Goal: Transaction & Acquisition: Book appointment/travel/reservation

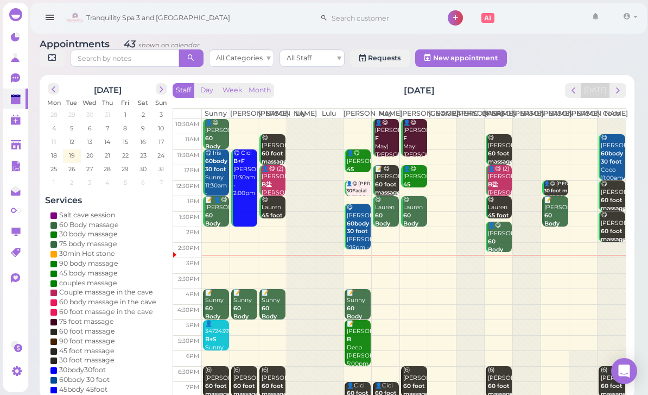
scroll to position [52, 0]
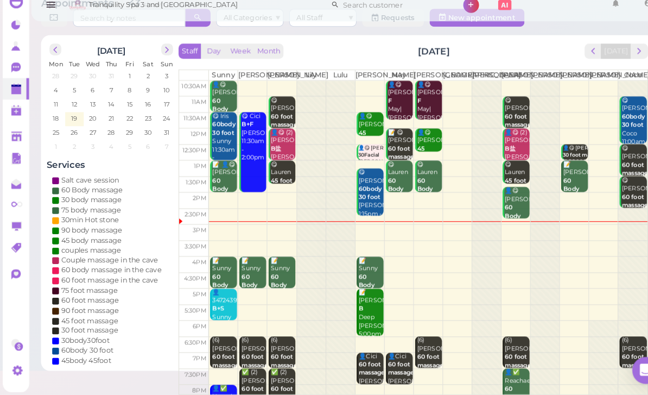
click at [19, 97] on polygon at bounding box center [16, 101] width 10 height 8
click at [155, 53] on div "[DATE]" at bounding box center [107, 61] width 125 height 17
click at [159, 56] on span "next" at bounding box center [161, 61] width 10 height 10
click at [166, 56] on span "next" at bounding box center [161, 61] width 10 height 10
click at [156, 55] on div at bounding box center [161, 60] width 11 height 11
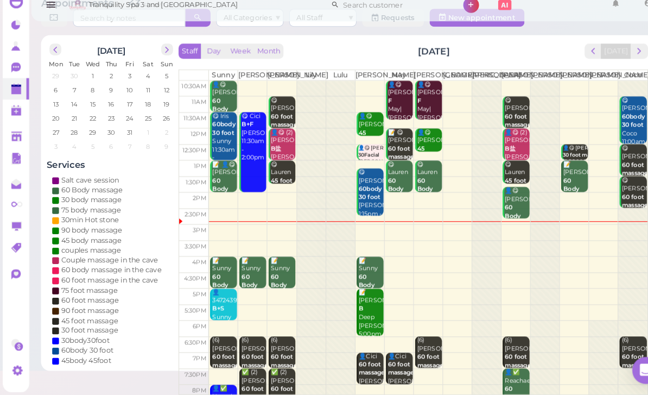
click at [162, 56] on span "next" at bounding box center [161, 61] width 10 height 10
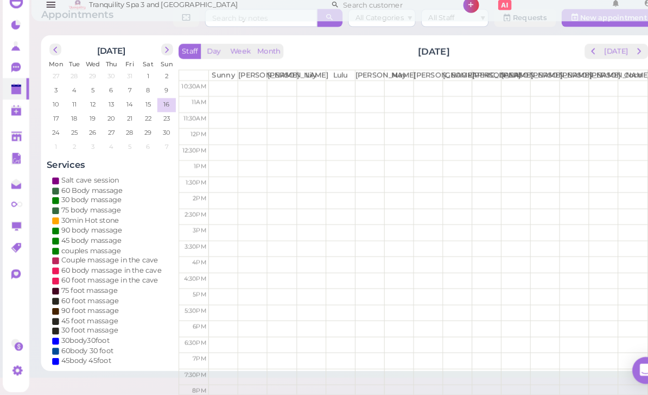
scroll to position [35, 0]
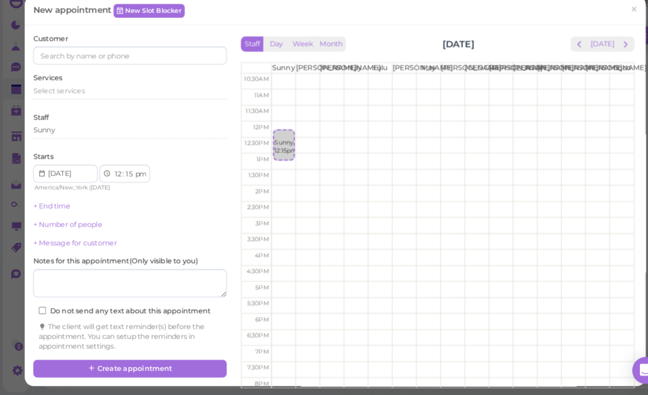
select select "00"
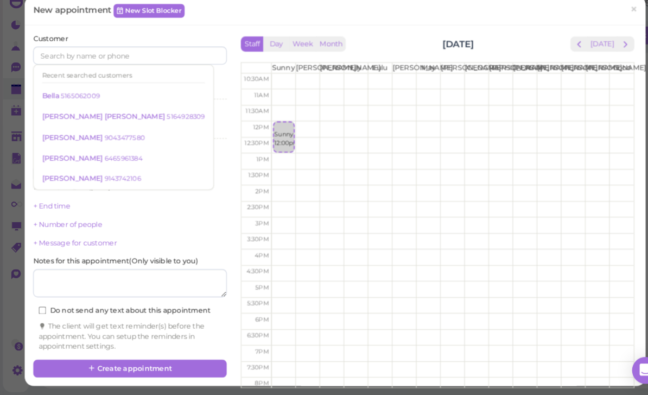
click at [161, 122] on small "5164928309" at bounding box center [179, 126] width 37 height 8
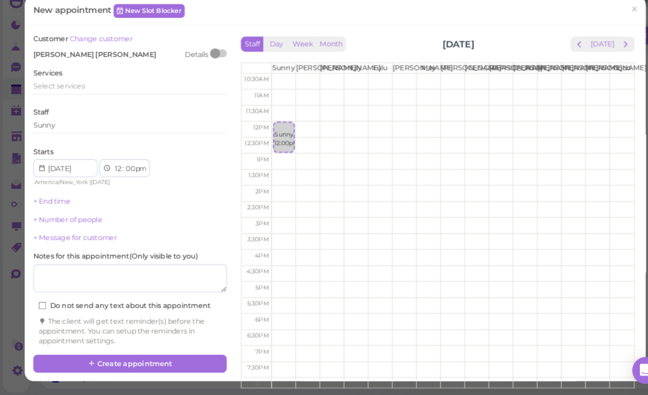
click at [84, 91] on div "Select services" at bounding box center [125, 96] width 187 height 10
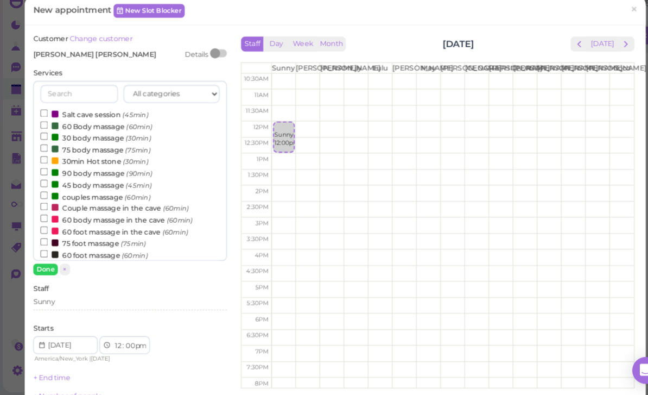
click at [96, 219] on label "60 body massage in the cave (60min)" at bounding box center [112, 224] width 147 height 11
click at [46, 220] on input "60 body massage in the cave (60min)" at bounding box center [42, 223] width 7 height 7
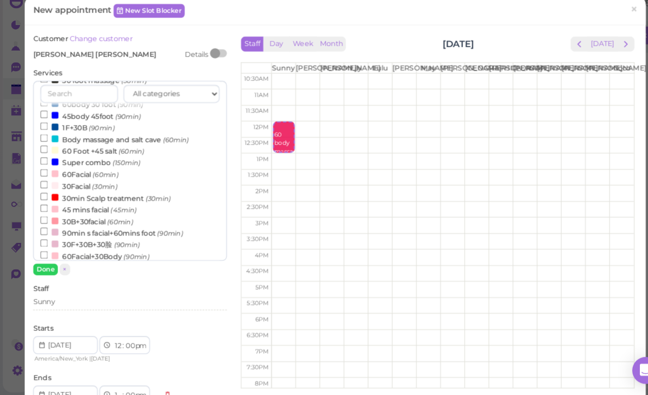
scroll to position [203, 0]
click at [92, 189] on small "(30min)" at bounding box center [101, 193] width 24 height 8
click at [46, 187] on input "30Facial (30min)" at bounding box center [42, 190] width 7 height 7
select select "30"
click at [50, 268] on button "Done" at bounding box center [44, 273] width 24 height 11
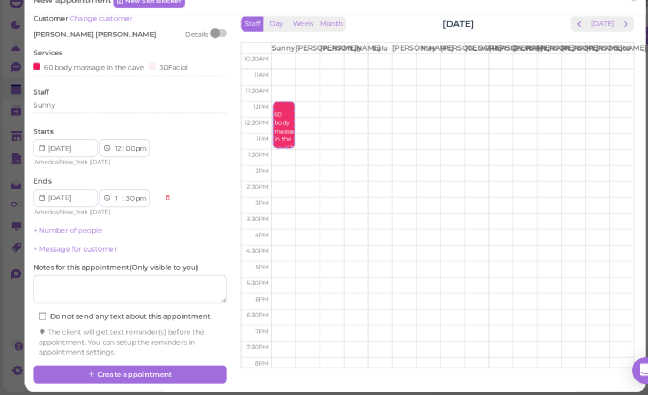
scroll to position [19, 0]
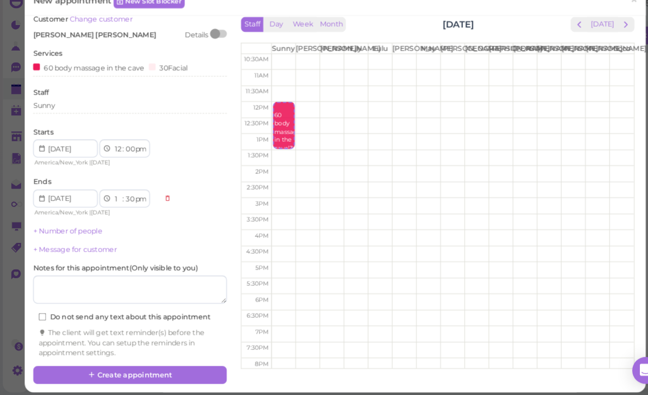
click at [151, 366] on button "Create appointment" at bounding box center [125, 374] width 187 height 17
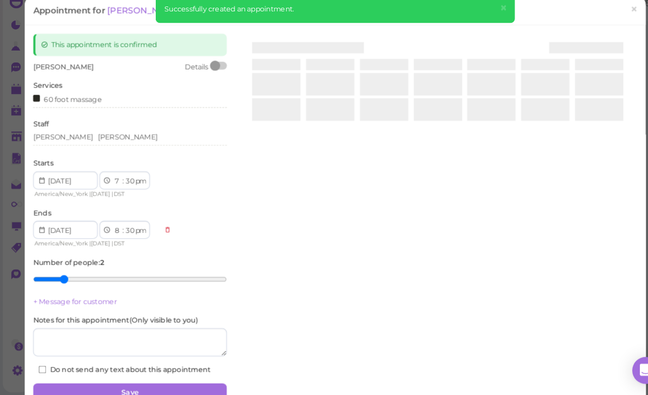
scroll to position [33, 0]
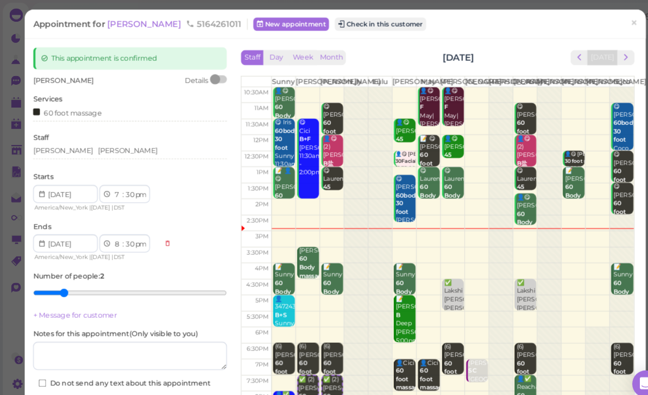
click at [10, 104] on div "Appointment for [PERSON_NAME] 5164261011 New appointment Check in this customer…" at bounding box center [324, 197] width 648 height 395
click at [609, 26] on link "×" at bounding box center [613, 23] width 20 height 26
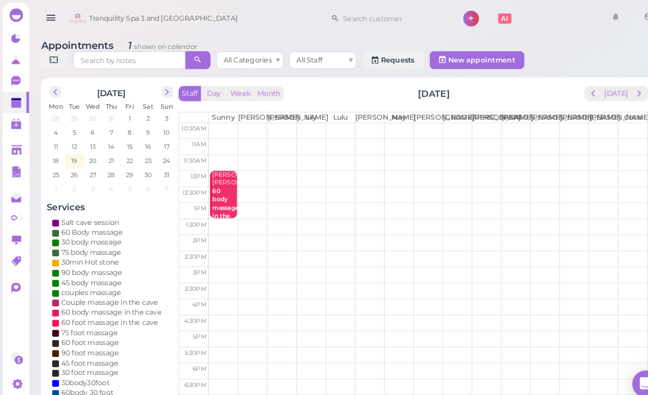
click at [162, 94] on button "next" at bounding box center [161, 88] width 11 height 11
click at [163, 93] on span "next" at bounding box center [161, 89] width 10 height 10
click at [166, 90] on span "next" at bounding box center [161, 89] width 10 height 10
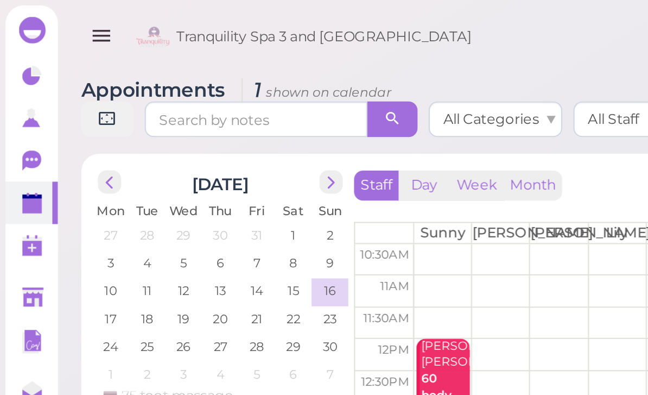
scroll to position [128, 0]
click at [17, 101] on polygon at bounding box center [16, 101] width 10 height 8
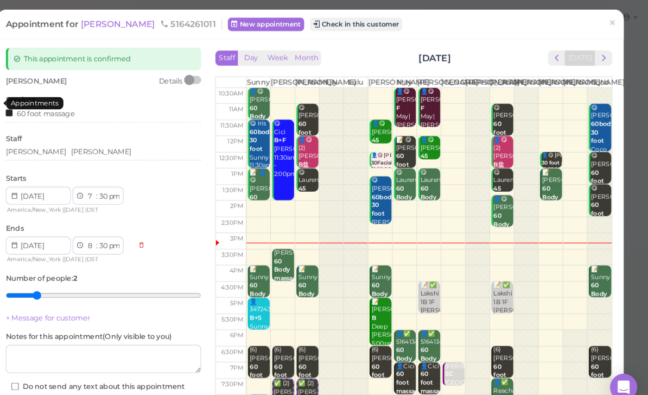
click at [610, 23] on span "×" at bounding box center [613, 22] width 7 height 15
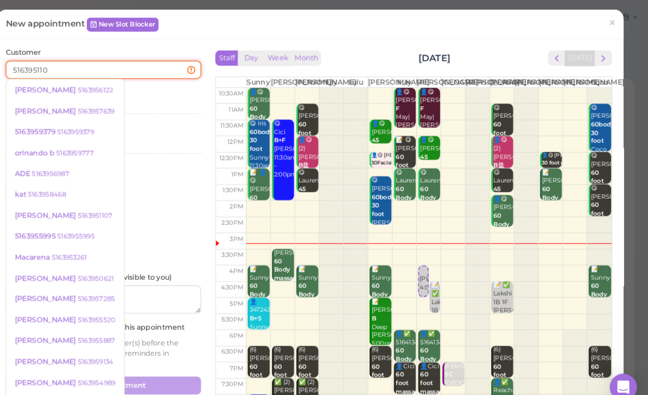
type input "5163951107"
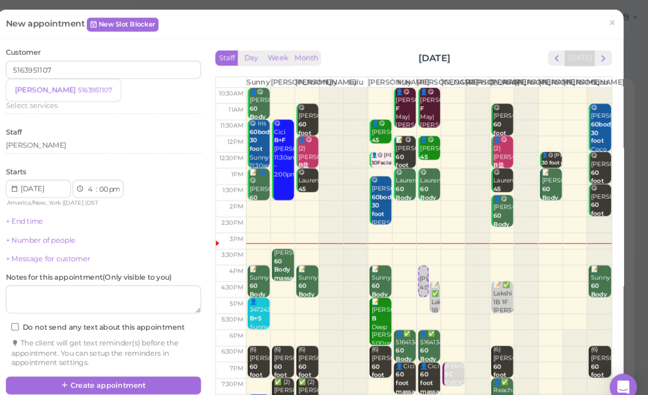
click at [101, 87] on small "5163951107" at bounding box center [117, 87] width 33 height 8
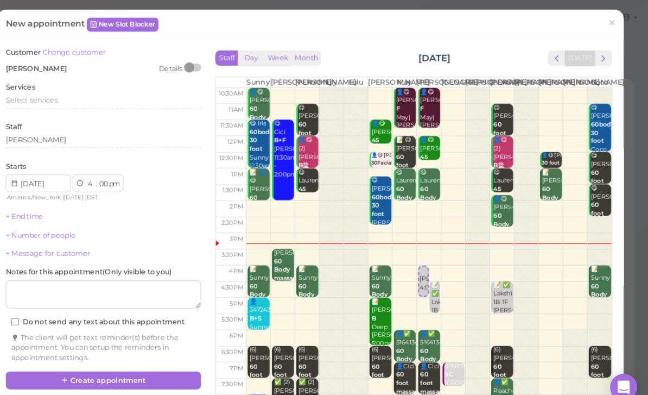
click at [49, 99] on div "Select services" at bounding box center [125, 97] width 187 height 13
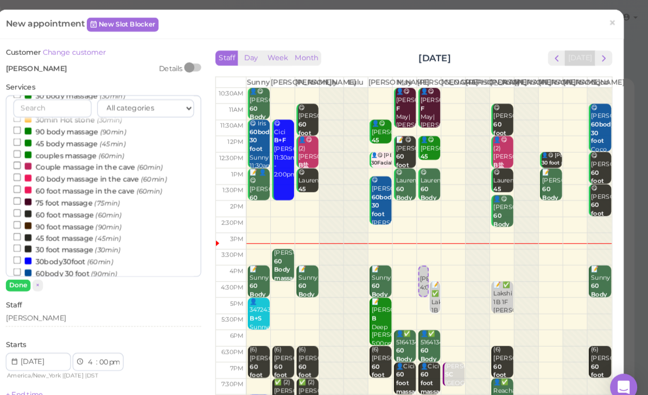
scroll to position [55, 0]
click at [79, 210] on label "90 foot massage (90min)" at bounding box center [91, 215] width 104 height 11
click at [46, 211] on input "90 foot massage (90min)" at bounding box center [42, 214] width 7 height 7
click at [32, 274] on button "Done" at bounding box center [44, 273] width 24 height 11
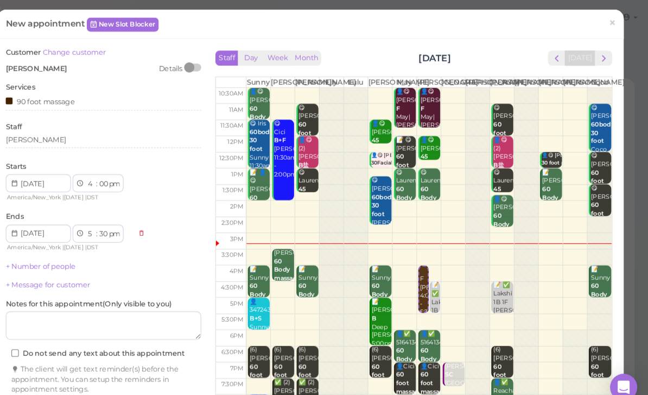
click at [50, 101] on div "90 foot massage" at bounding box center [125, 98] width 187 height 15
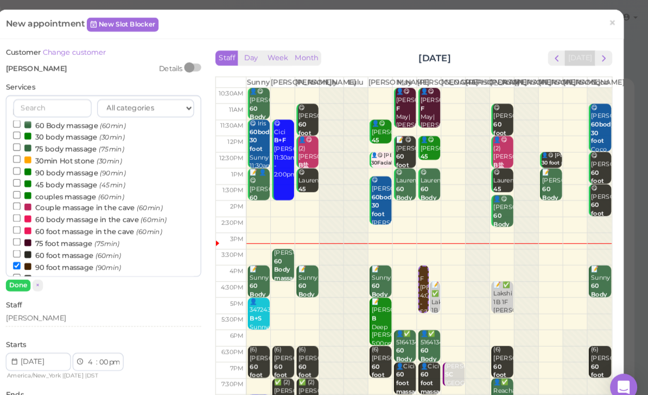
scroll to position [29, 0]
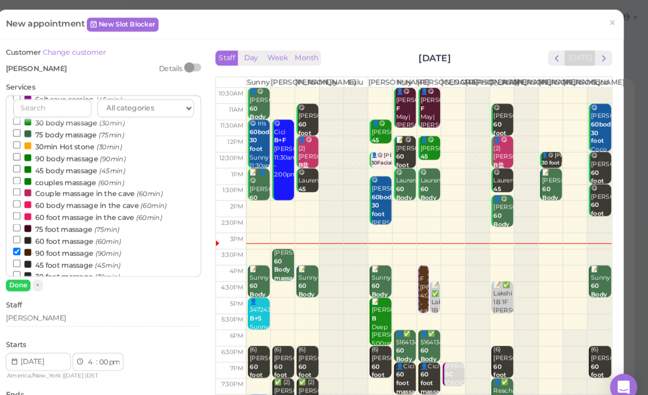
click at [83, 227] on label "60 foot massage (60min)" at bounding box center [91, 230] width 104 height 11
click at [46, 227] on input "60 foot massage (60min)" at bounding box center [42, 229] width 7 height 7
click at [63, 248] on label "45 foot massage (45min)" at bounding box center [90, 253] width 103 height 11
click at [46, 249] on input "45 foot massage (45min)" at bounding box center [42, 252] width 7 height 7
select select "7"
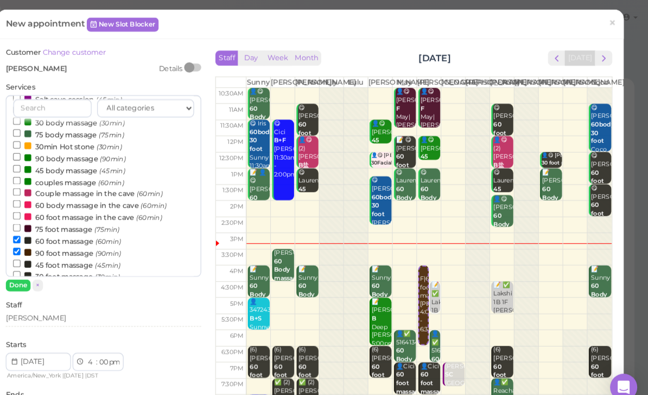
select select "15"
click at [61, 248] on label "45 foot massage (45min)" at bounding box center [90, 253] width 103 height 11
click at [46, 249] on input "45 foot massage (45min)" at bounding box center [42, 252] width 7 height 7
select select "6"
select select "30"
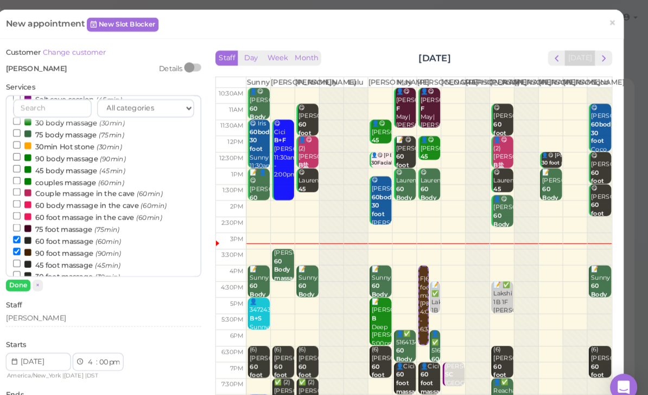
click at [66, 237] on label "90 foot massage (90min)" at bounding box center [91, 241] width 104 height 11
click at [46, 237] on input "90 foot massage (90min)" at bounding box center [42, 240] width 7 height 7
select select "5"
select select "00"
click at [32, 275] on button "Done" at bounding box center [44, 273] width 24 height 11
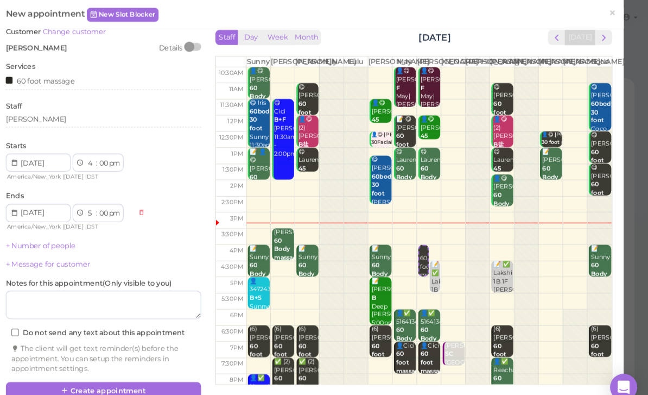
scroll to position [19, 0]
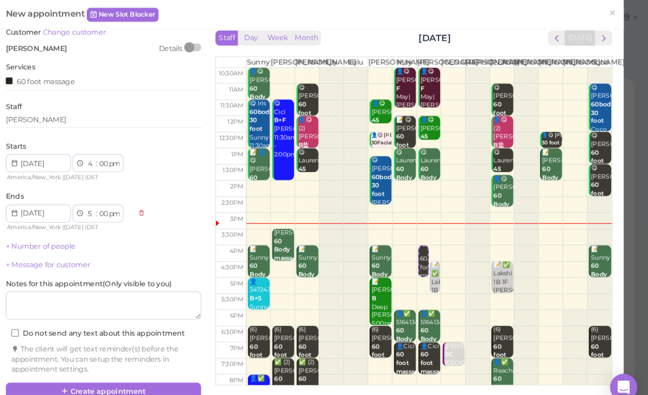
click at [104, 374] on button "Create appointment" at bounding box center [125, 374] width 187 height 17
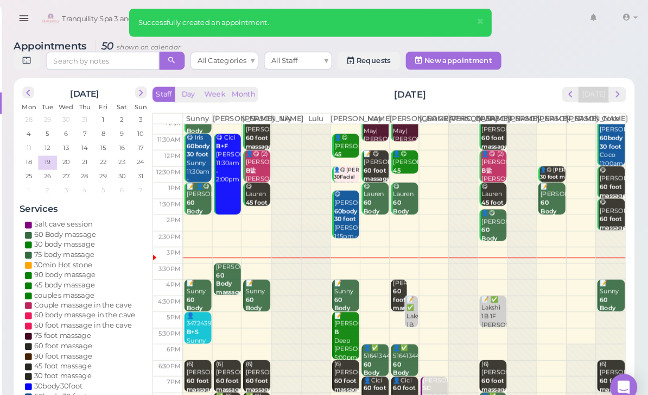
scroll to position [21, 0]
click at [416, 317] on div "📝 ✅ Lakshi 1B 1F [PERSON_NAME]|[PERSON_NAME] 4:30pm" at bounding box center [421, 315] width 11 height 65
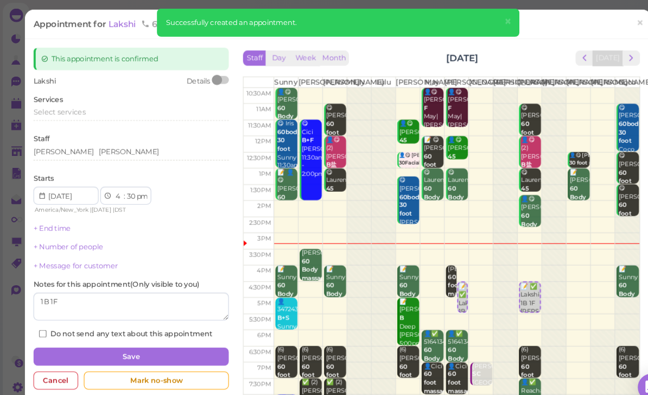
click at [101, 148] on div "[PERSON_NAME] [PERSON_NAME]" at bounding box center [125, 146] width 187 height 10
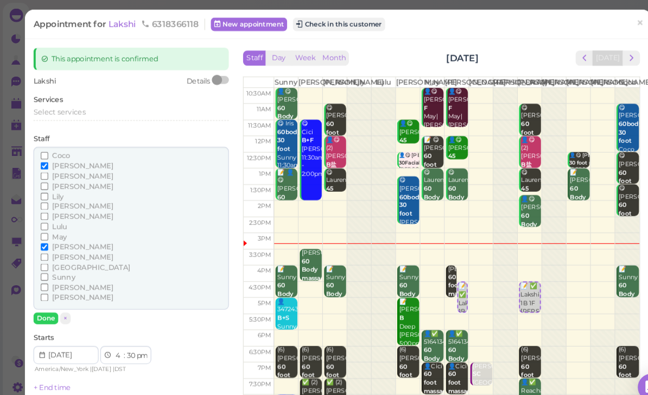
click at [58, 232] on span "[PERSON_NAME]" at bounding box center [79, 236] width 59 height 8
click at [46, 233] on input "[PERSON_NAME]" at bounding box center [42, 236] width 7 height 7
click at [63, 223] on span "May" at bounding box center [57, 227] width 14 height 8
click at [46, 223] on input "May" at bounding box center [42, 226] width 7 height 7
click at [47, 299] on button "Done" at bounding box center [44, 304] width 24 height 11
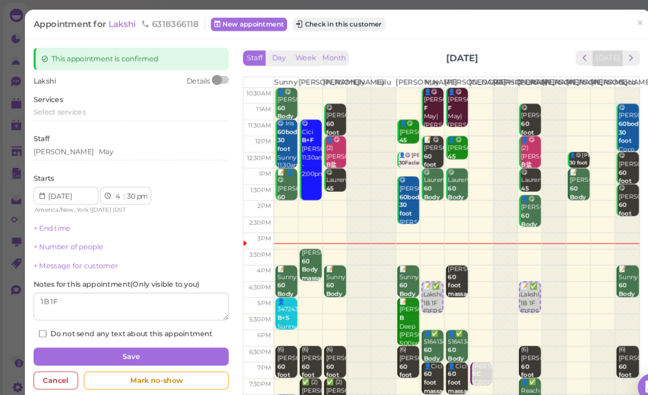
click at [159, 336] on button "Save" at bounding box center [125, 341] width 187 height 17
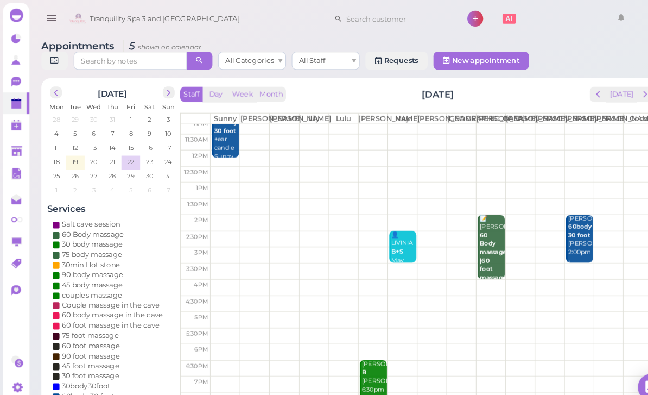
scroll to position [21, 0]
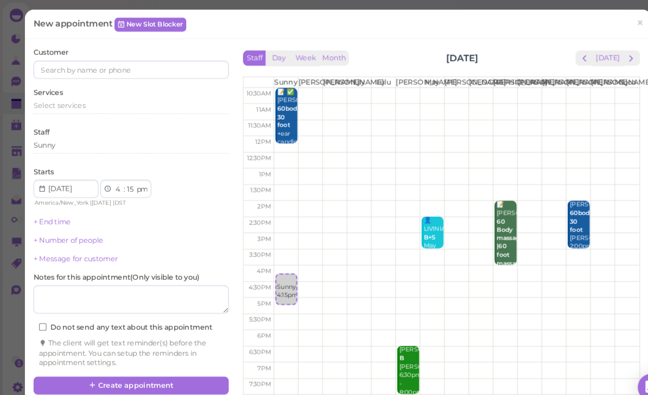
click at [270, 271] on link "Sunny 4:15pm" at bounding box center [274, 277] width 21 height 30
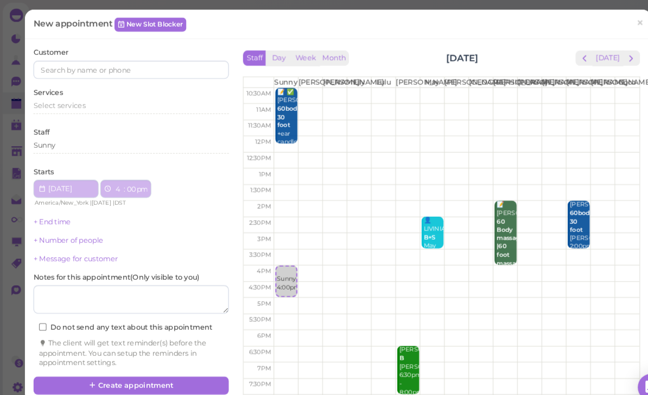
select select "00"
click at [279, 268] on div "Sunny 4:00pm" at bounding box center [274, 267] width 19 height 24
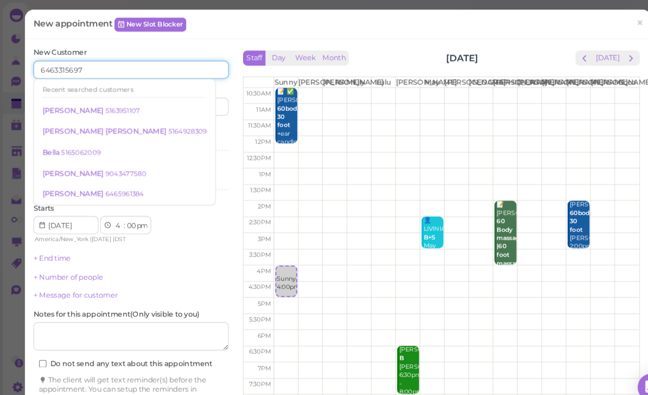
type input "6463315697"
click at [180, 104] on input at bounding box center [174, 101] width 90 height 17
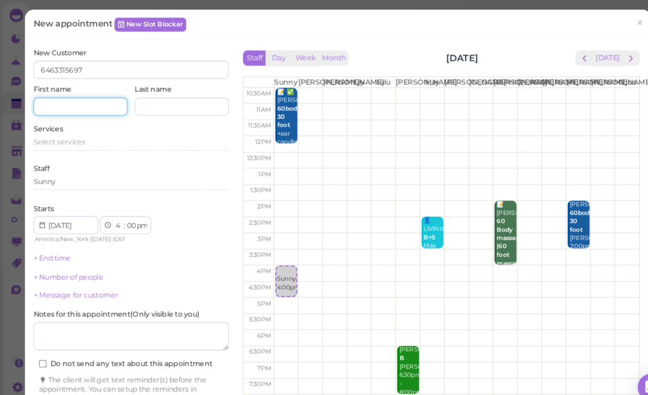
click at [83, 104] on input at bounding box center [77, 101] width 90 height 17
type input "[PERSON_NAME]"
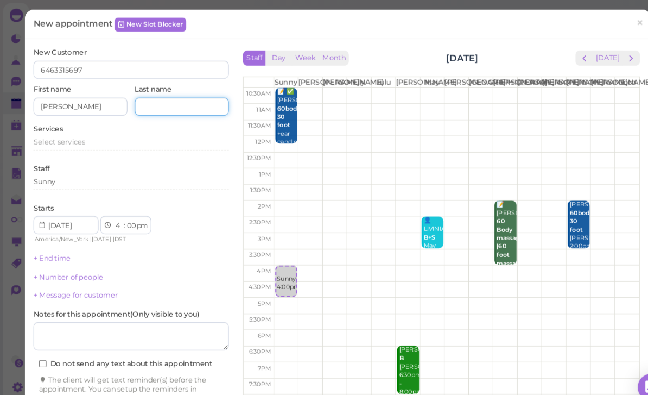
click at [192, 102] on input at bounding box center [174, 101] width 90 height 17
type input "[PERSON_NAME]"
click at [69, 135] on span "Select services" at bounding box center [57, 136] width 50 height 8
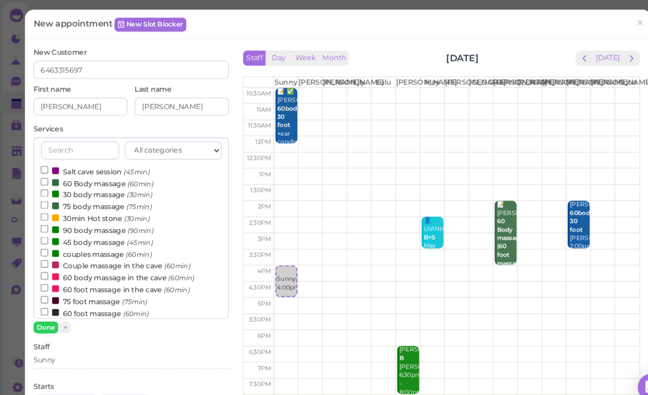
click at [50, 314] on button "Done" at bounding box center [44, 313] width 24 height 11
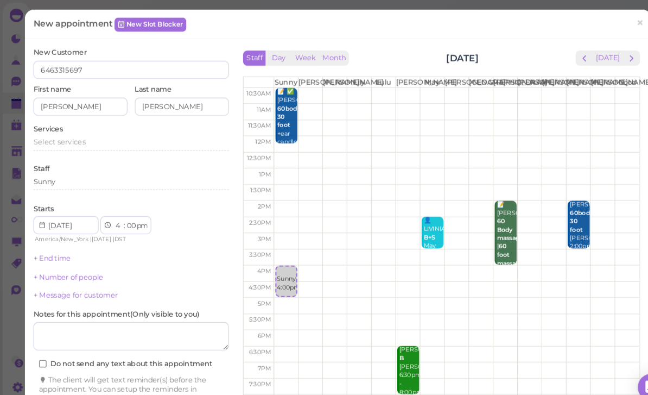
click at [91, 131] on div "Select services" at bounding box center [125, 136] width 187 height 10
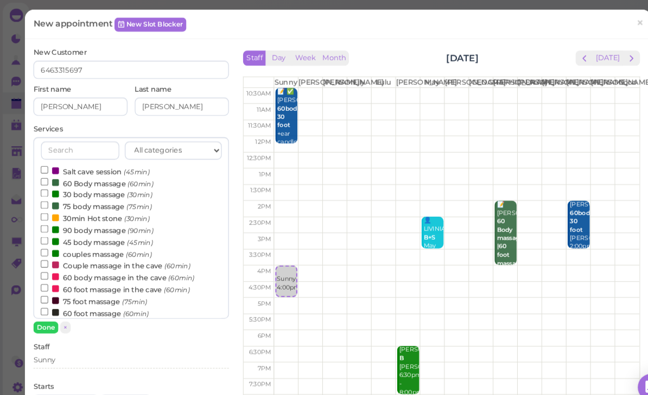
scroll to position [34, 0]
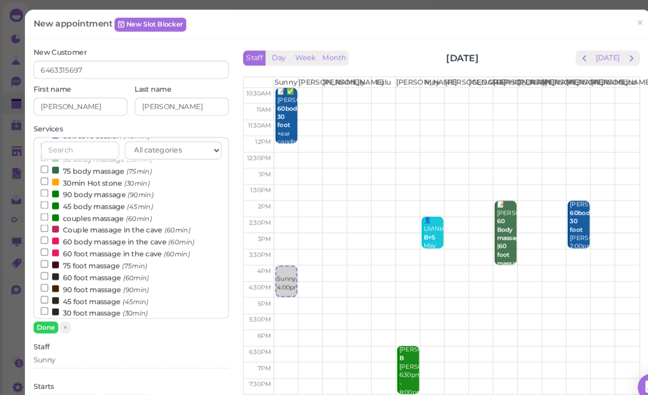
click at [117, 207] on label "couples massage (60min)" at bounding box center [92, 208] width 106 height 11
click at [46, 207] on input "couples massage (60min)" at bounding box center [42, 207] width 7 height 7
click at [55, 312] on button "Done" at bounding box center [44, 313] width 24 height 11
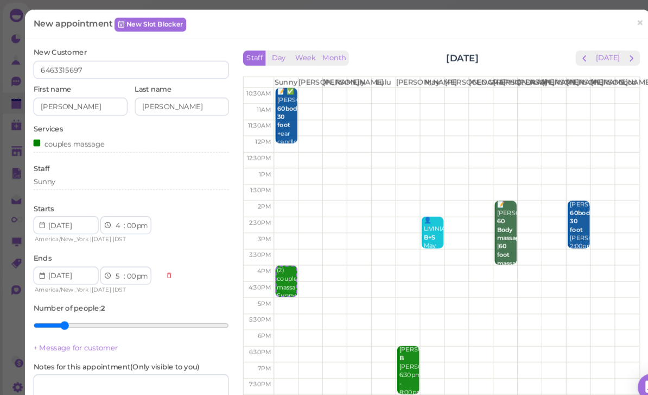
click at [81, 174] on div "Sunny" at bounding box center [125, 174] width 187 height 10
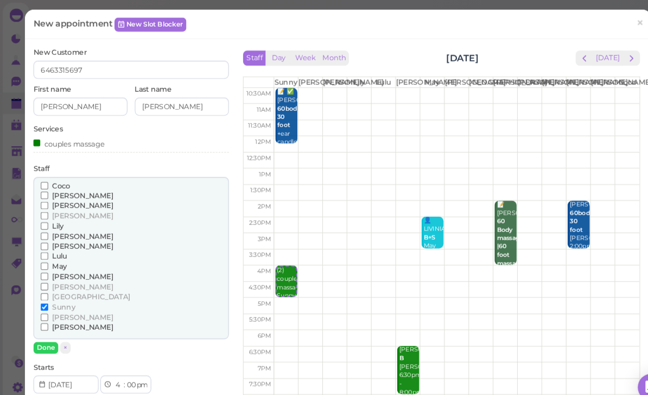
click at [57, 215] on span "Lily" at bounding box center [55, 216] width 11 height 8
click at [46, 215] on input "Lily" at bounding box center [42, 216] width 7 height 7
click at [38, 330] on button "Done" at bounding box center [44, 332] width 24 height 11
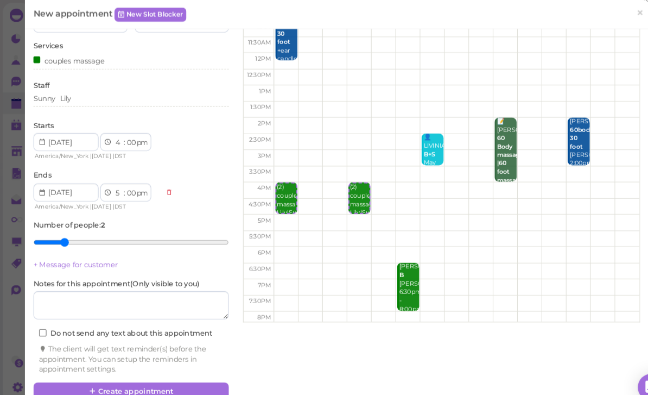
scroll to position [79, 0]
click at [106, 372] on button "Create appointment" at bounding box center [125, 374] width 187 height 17
